Goal: Find specific page/section: Find specific page/section

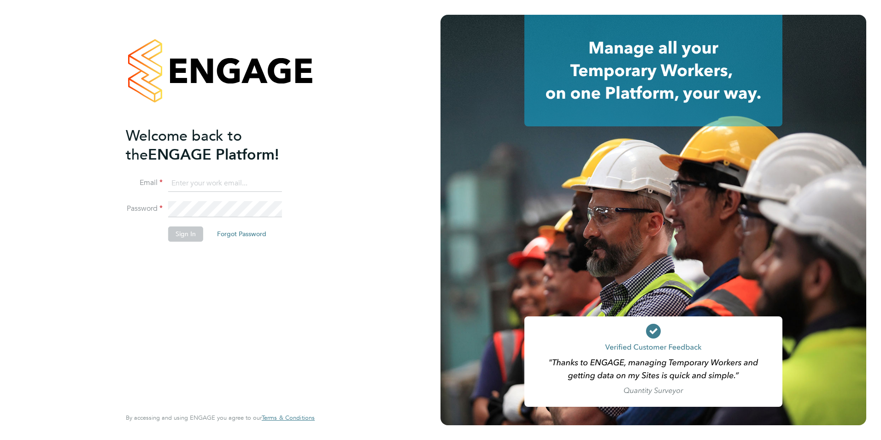
type input "cwilliams@skilledcareers.co.uk"
click at [195, 235] on button "Sign In" at bounding box center [185, 233] width 35 height 15
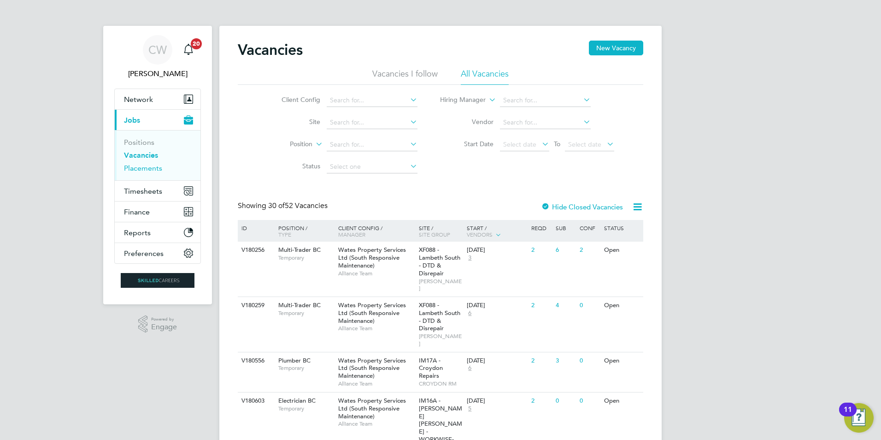
click at [149, 169] on link "Placements" at bounding box center [143, 168] width 38 height 9
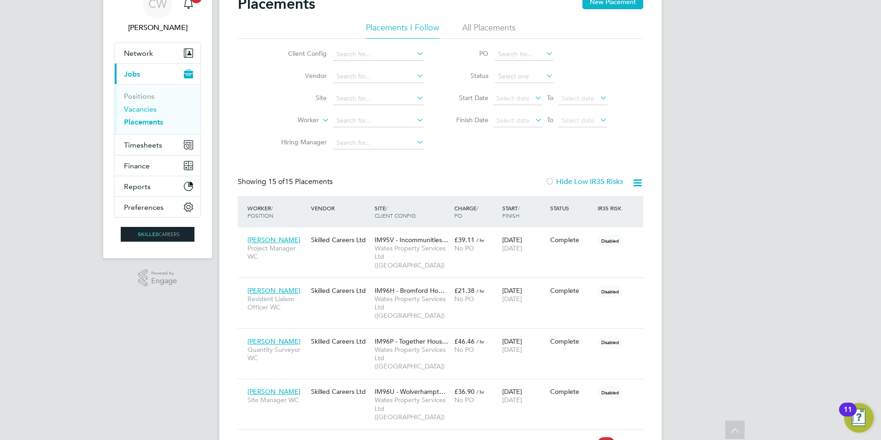
click at [147, 106] on link "Vacancies" at bounding box center [140, 109] width 33 height 9
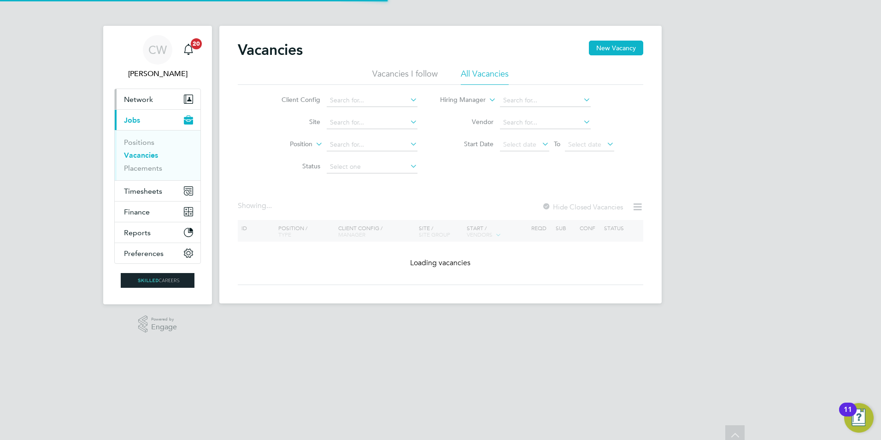
click at [147, 102] on span "Network" at bounding box center [138, 99] width 29 height 9
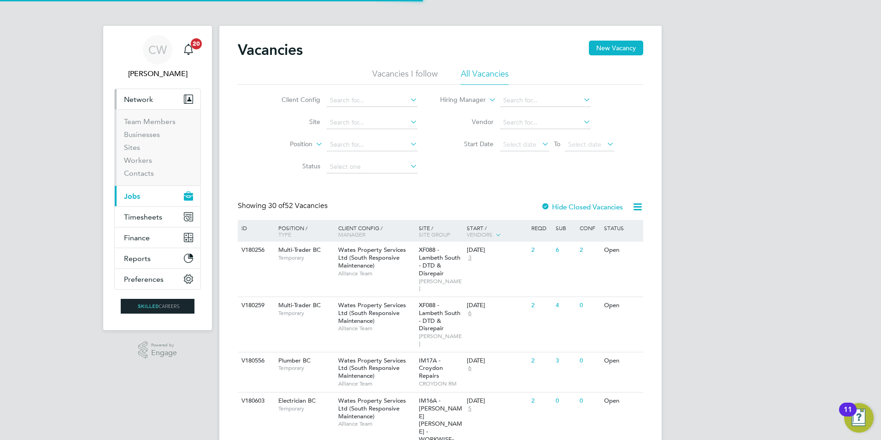
click at [130, 192] on span "Jobs" at bounding box center [132, 196] width 16 height 9
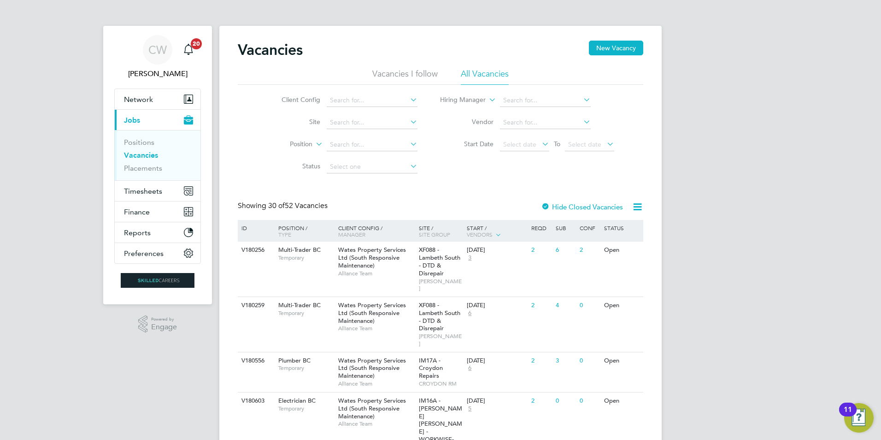
click at [141, 137] on ul "Positions Vacancies Placements" at bounding box center [158, 155] width 86 height 50
click at [150, 140] on link "Positions" at bounding box center [139, 142] width 30 height 9
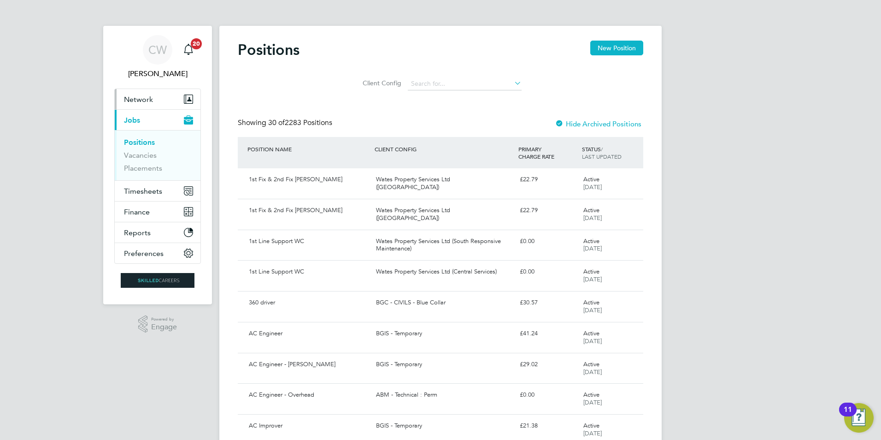
click at [145, 103] on span "Network" at bounding box center [138, 99] width 29 height 9
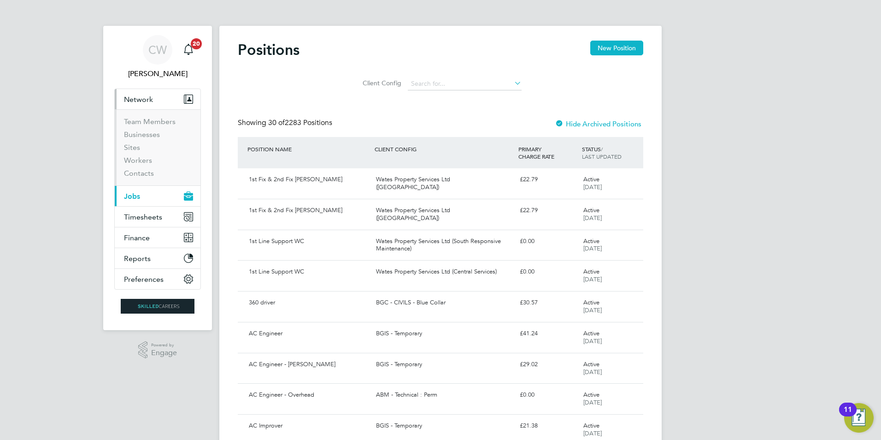
click at [145, 103] on span "Network" at bounding box center [138, 99] width 29 height 9
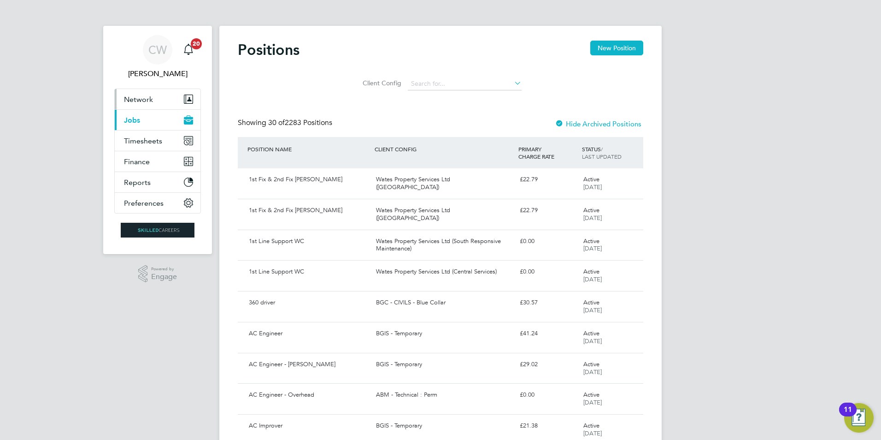
click at [145, 103] on span "Network" at bounding box center [138, 99] width 29 height 9
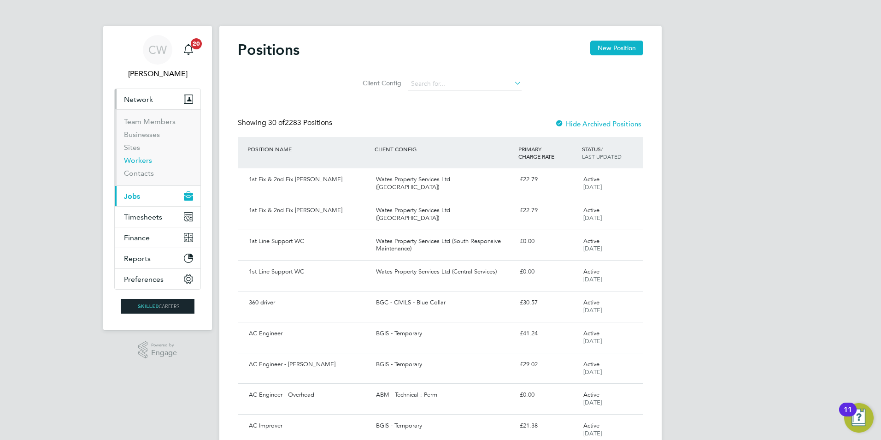
click at [139, 156] on link "Workers" at bounding box center [138, 160] width 28 height 9
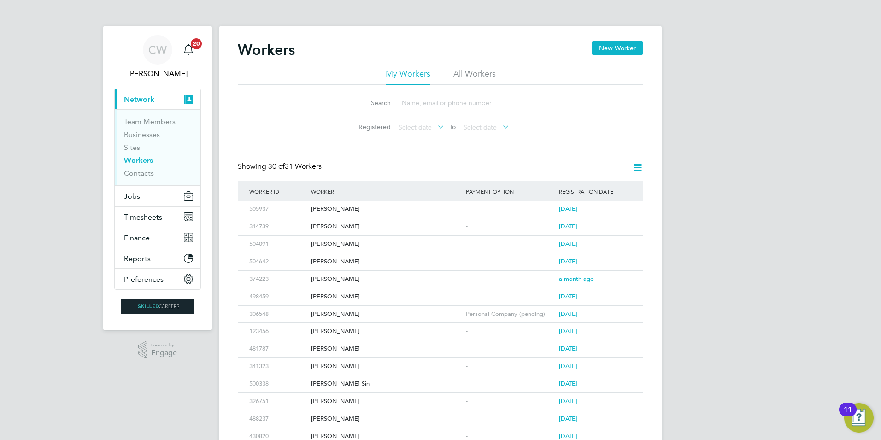
click at [411, 104] on input at bounding box center [464, 103] width 135 height 18
click at [415, 99] on input at bounding box center [464, 103] width 135 height 18
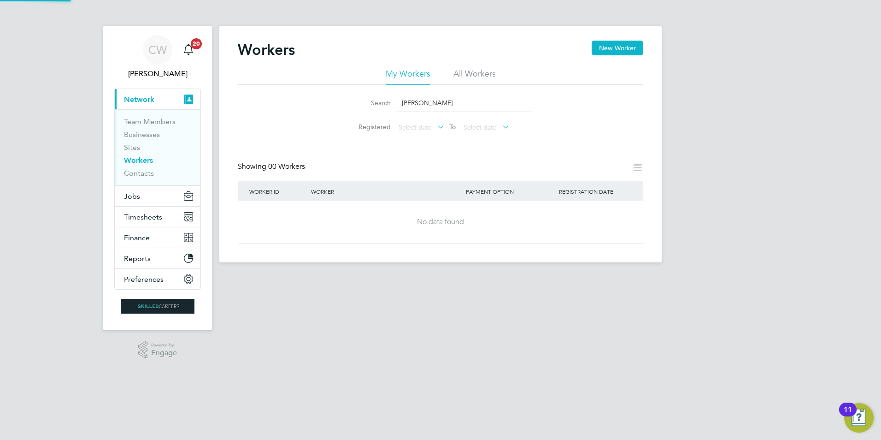
type input "[PERSON_NAME]"
click at [471, 76] on li "All Workers" at bounding box center [474, 76] width 42 height 17
click at [444, 105] on input "[PERSON_NAME]" at bounding box center [464, 103] width 135 height 18
